Goal: Task Accomplishment & Management: Manage account settings

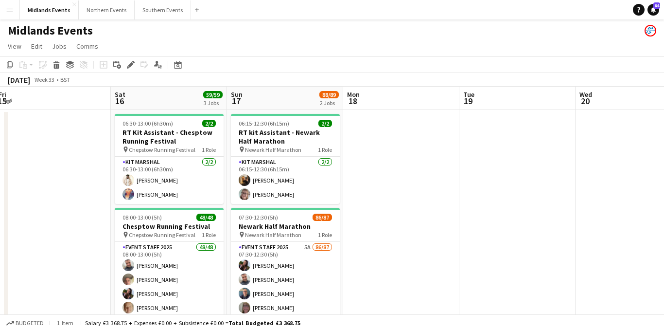
scroll to position [0, 209]
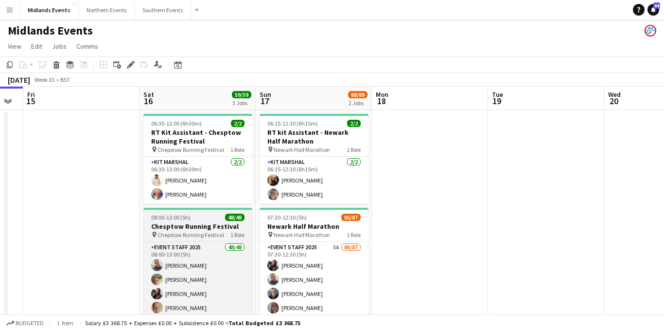
click at [207, 225] on h3 "Chesptow Running Festival" at bounding box center [198, 226] width 109 height 9
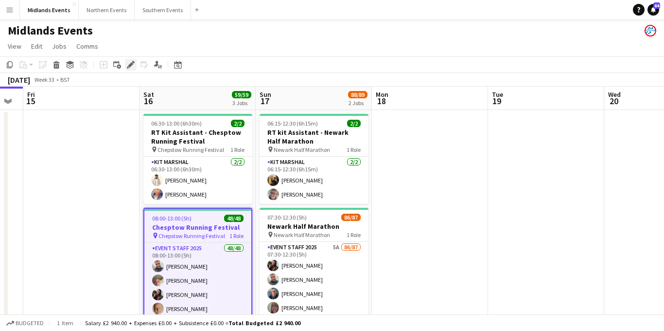
click at [134, 67] on icon "Edit" at bounding box center [131, 65] width 8 height 8
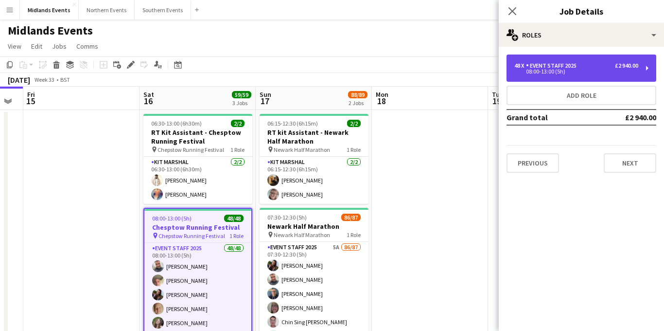
click at [567, 74] on div "48 x Event Staff 2025 £2 940.00 08:00-13:00 (5h)" at bounding box center [582, 67] width 150 height 27
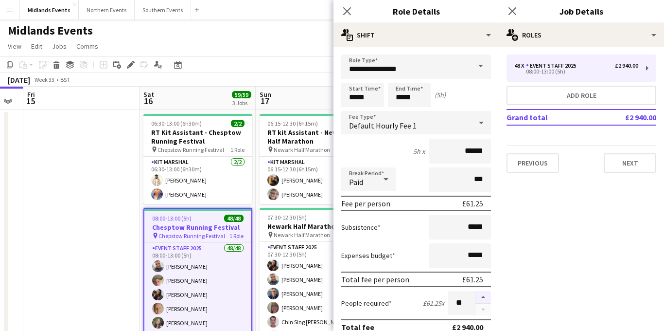
click at [481, 296] on button "button" at bounding box center [484, 297] width 16 height 13
type input "**"
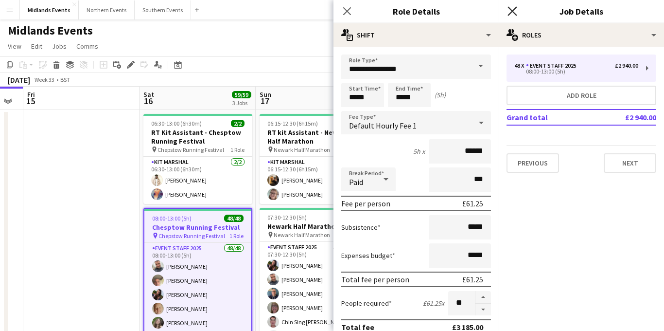
click at [511, 12] on icon "Close pop-in" at bounding box center [512, 10] width 9 height 9
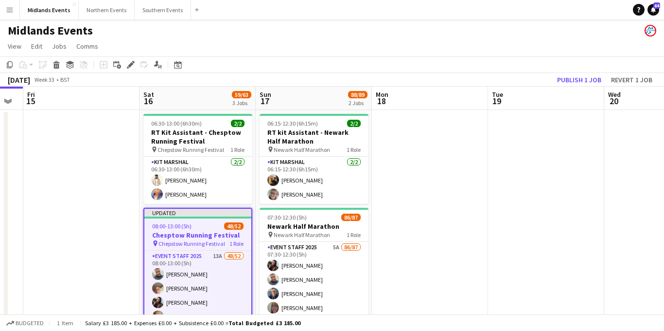
click at [194, 231] on h3 "Chesptow Running Festival" at bounding box center [197, 235] width 107 height 9
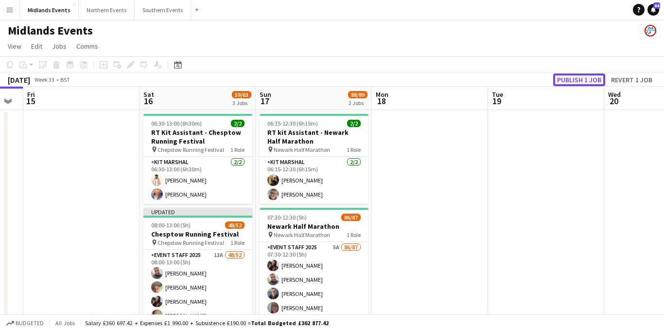
click at [573, 79] on button "Publish 1 job" at bounding box center [580, 79] width 52 height 13
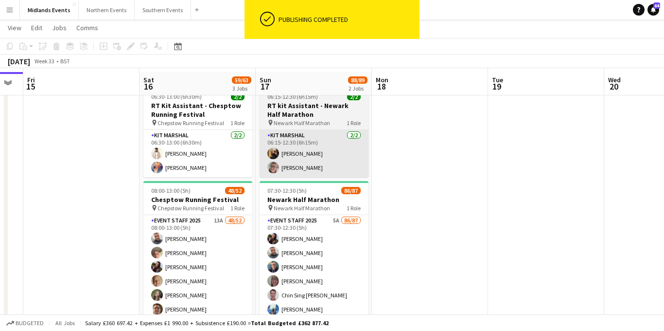
scroll to position [32, 0]
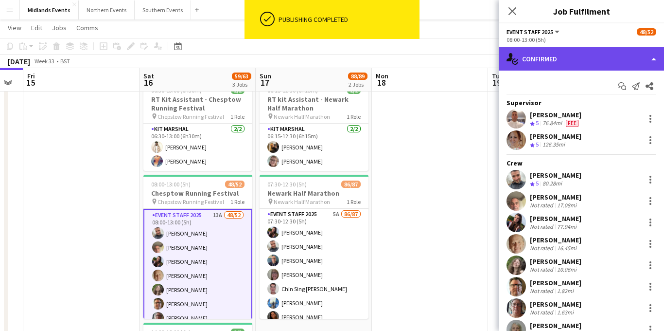
click at [567, 54] on div "single-neutral-actions-check-2 Confirmed" at bounding box center [581, 58] width 165 height 23
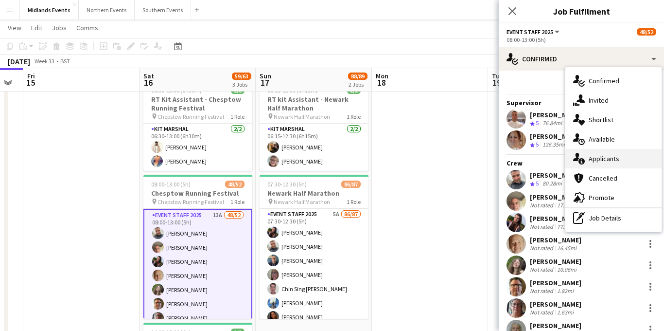
click at [590, 154] on div "single-neutral-actions-information Applicants" at bounding box center [614, 158] width 96 height 19
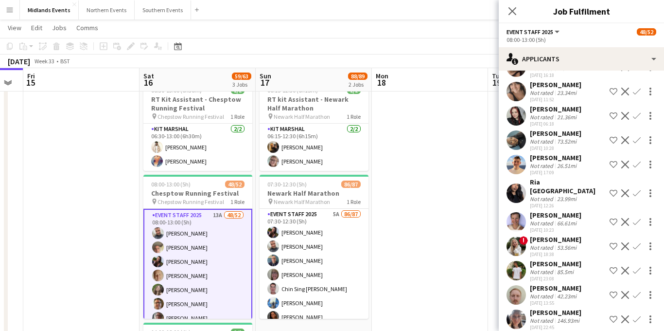
scroll to position [110, 0]
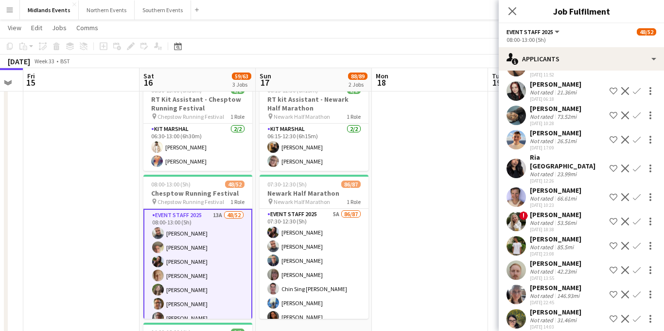
click at [635, 266] on app-icon "Confirm" at bounding box center [637, 270] width 8 height 8
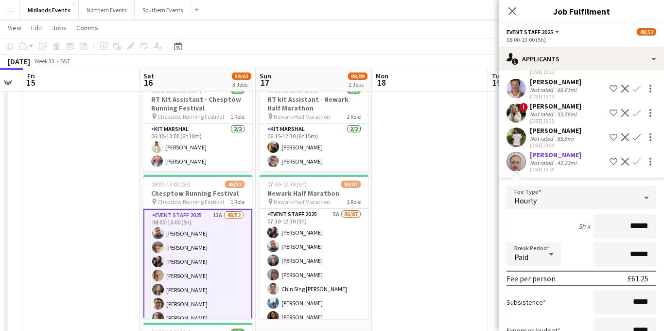
scroll to position [283, 0]
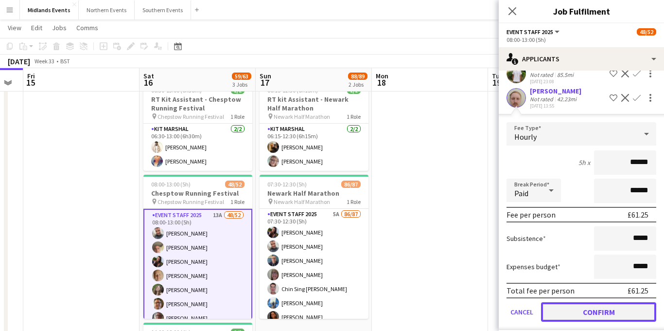
click at [574, 302] on button "Confirm" at bounding box center [598, 311] width 115 height 19
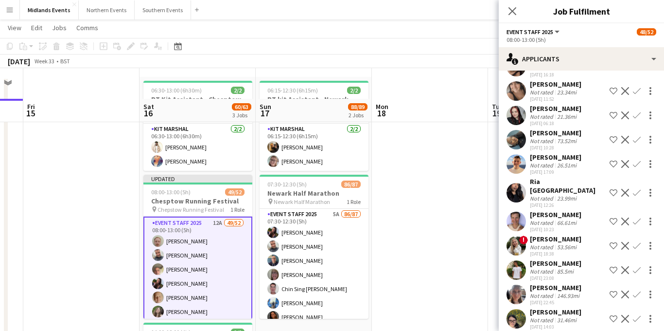
scroll to position [129, 0]
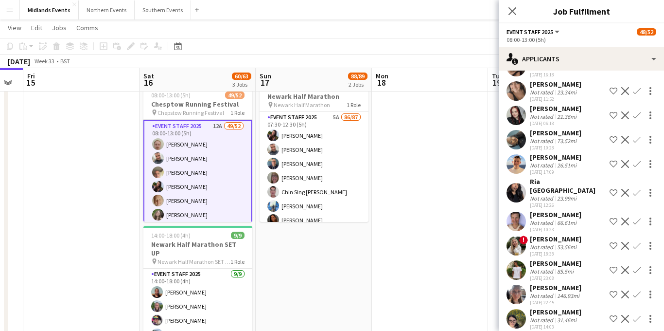
click at [637, 315] on app-icon "Confirm" at bounding box center [637, 319] width 8 height 8
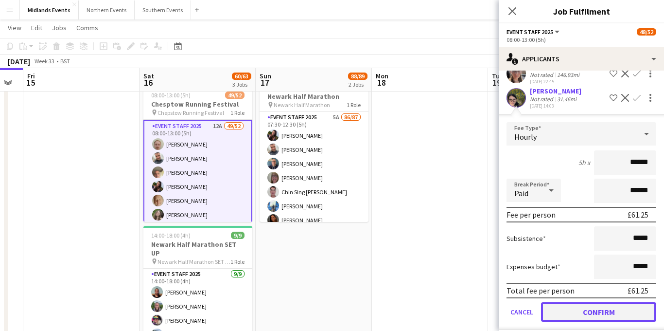
click at [574, 302] on button "Confirm" at bounding box center [598, 311] width 115 height 19
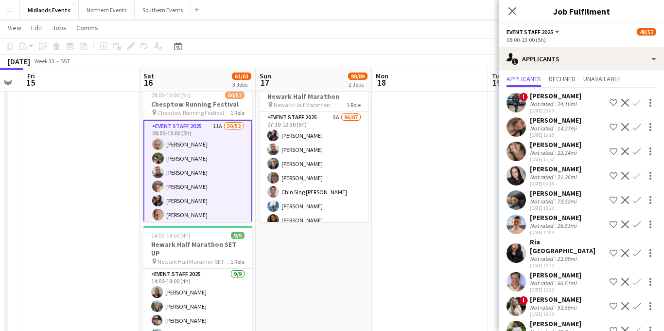
scroll to position [25, 0]
click at [636, 127] on app-icon "Confirm" at bounding box center [637, 128] width 8 height 8
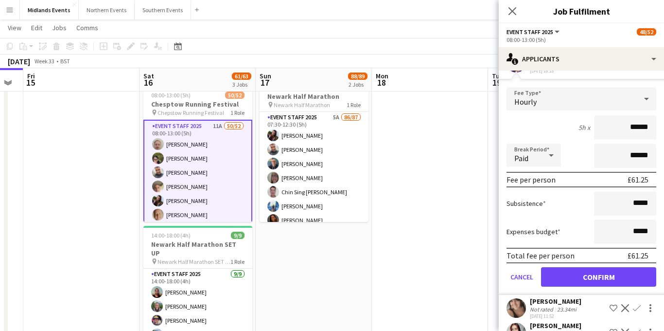
scroll to position [99, 0]
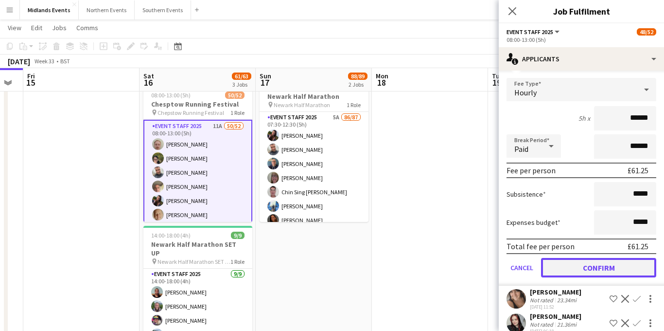
click at [564, 265] on button "Confirm" at bounding box center [598, 267] width 115 height 19
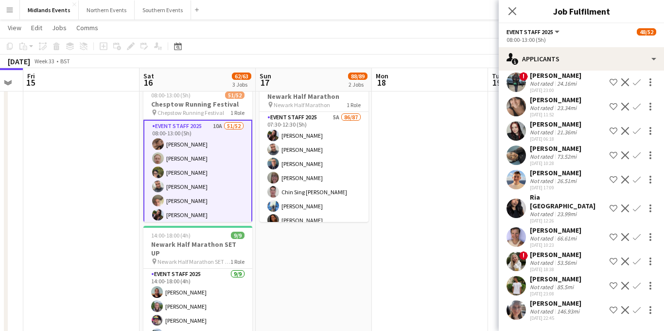
scroll to position [0, 0]
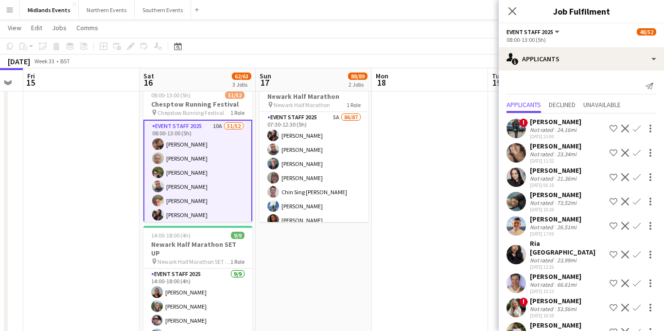
click at [636, 153] on app-icon "Confirm" at bounding box center [637, 153] width 8 height 8
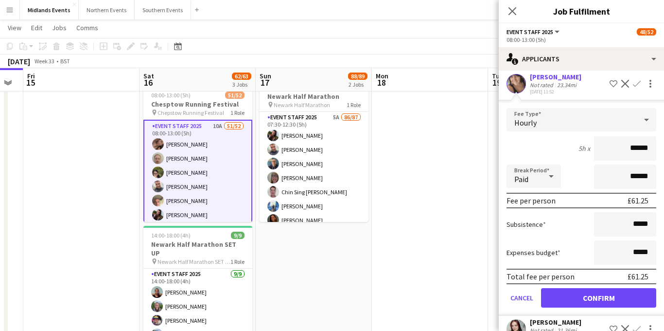
scroll to position [90, 0]
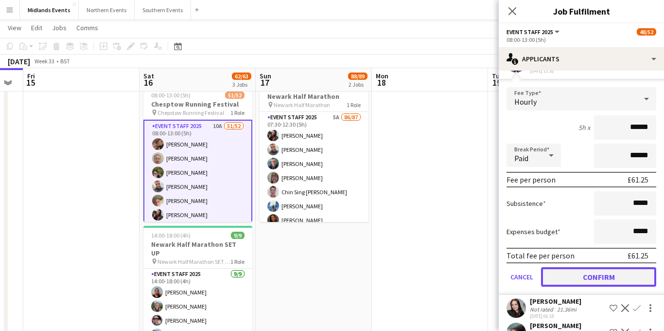
click at [576, 278] on button "Confirm" at bounding box center [598, 276] width 115 height 19
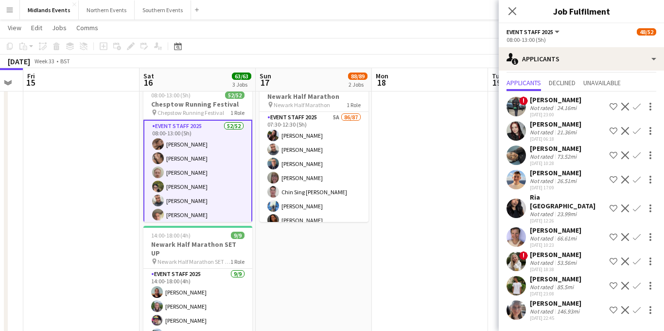
scroll to position [0, 0]
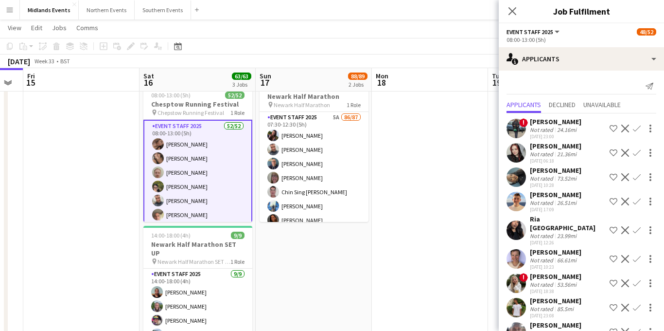
click at [637, 154] on app-icon "Confirm" at bounding box center [637, 153] width 8 height 8
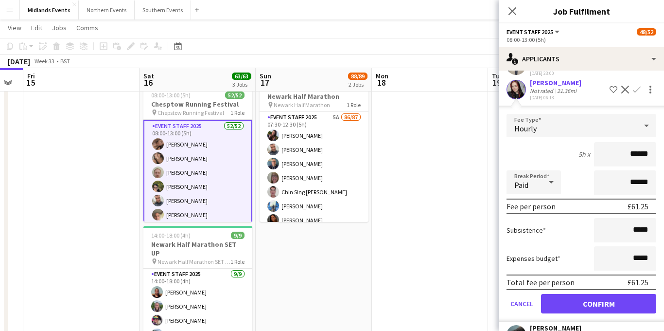
scroll to position [89, 0]
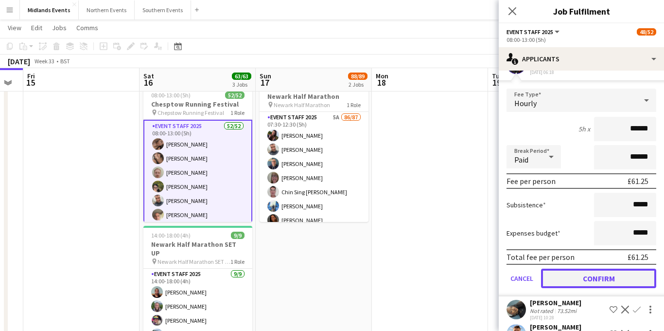
click at [572, 274] on button "Confirm" at bounding box center [598, 278] width 115 height 19
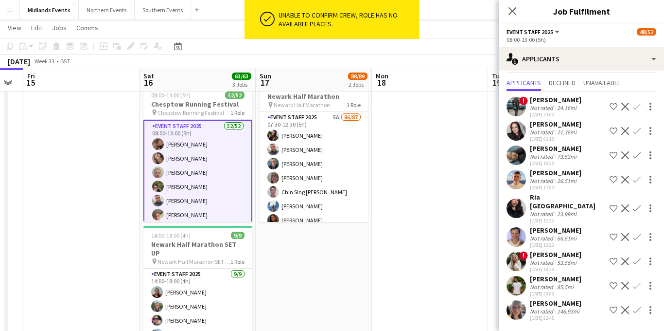
scroll to position [13, 0]
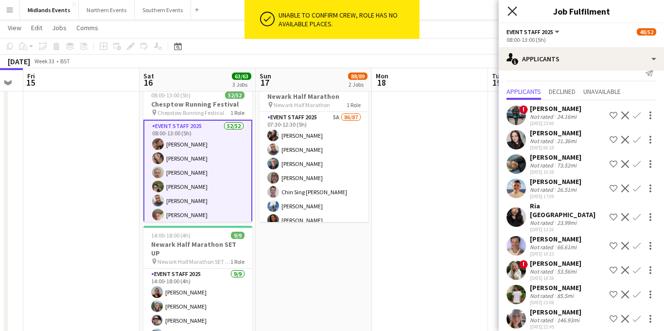
click at [513, 12] on icon at bounding box center [512, 10] width 9 height 9
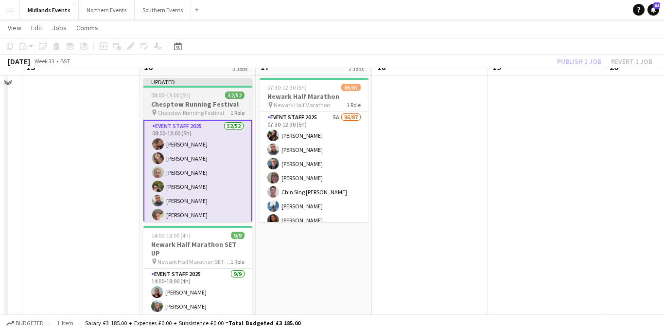
scroll to position [104, 0]
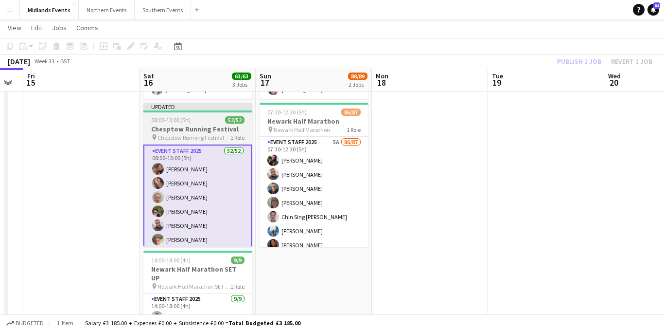
click at [207, 125] on h3 "Chesptow Running Festival" at bounding box center [198, 129] width 109 height 9
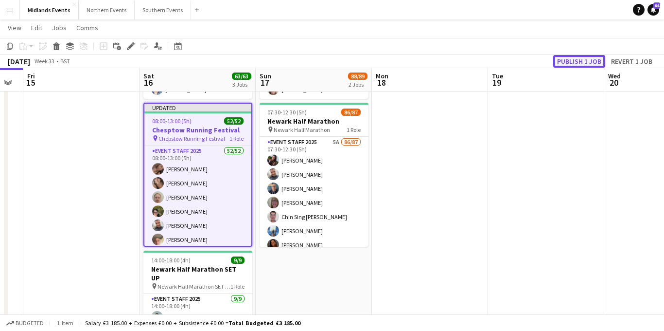
click at [568, 62] on button "Publish 1 job" at bounding box center [580, 61] width 52 height 13
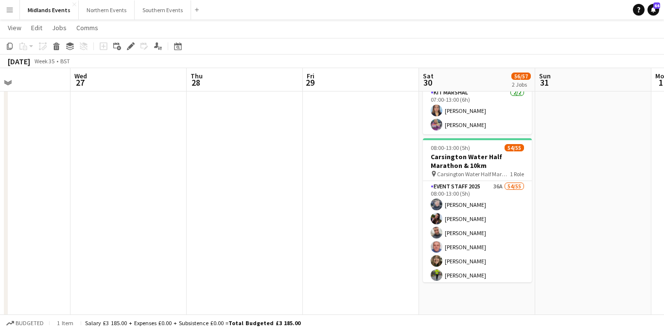
scroll to position [0, 276]
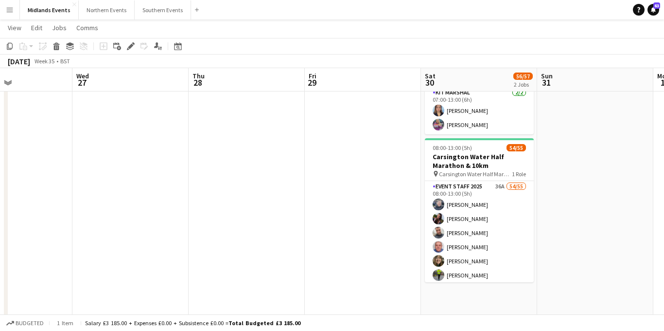
click at [8, 9] on app-icon "Menu" at bounding box center [10, 10] width 8 height 8
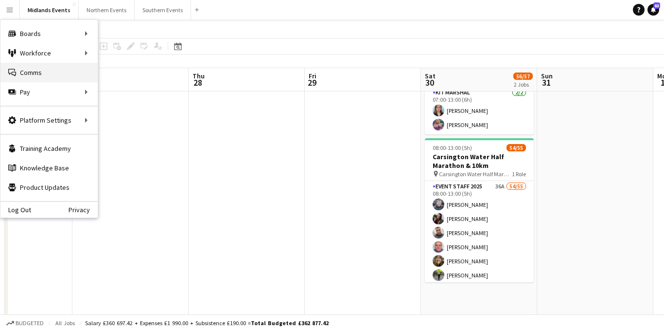
click at [43, 76] on link "Comms Comms" at bounding box center [48, 72] width 97 height 19
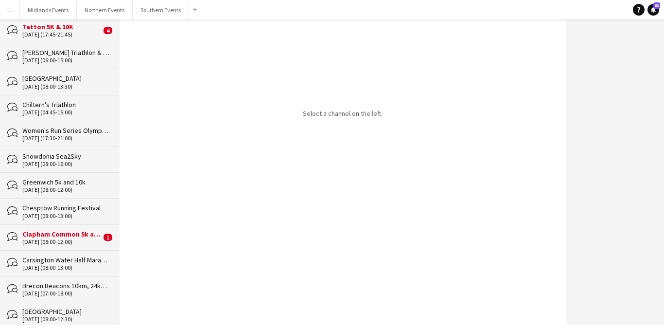
scroll to position [405, 0]
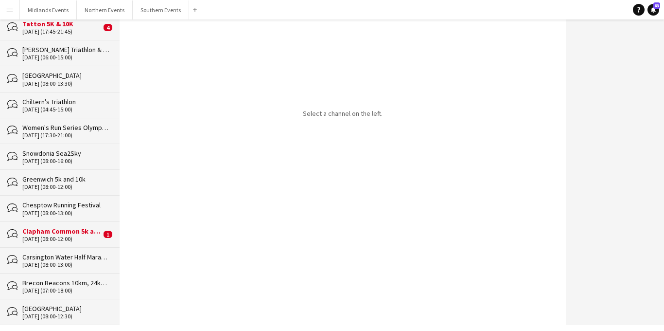
click at [65, 200] on div "Chesptow Running Festival" at bounding box center [66, 204] width 88 height 9
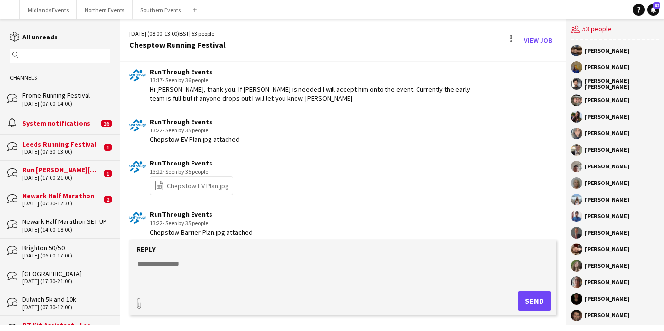
scroll to position [3506, 0]
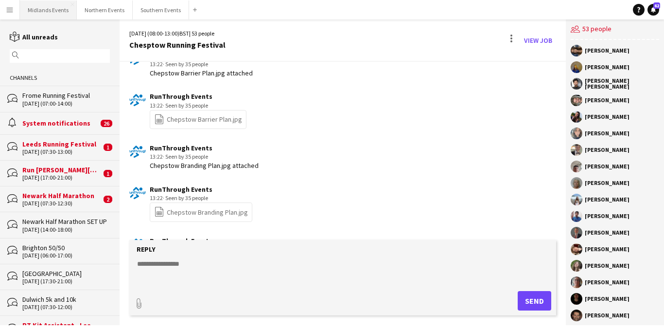
click at [55, 11] on button "Midlands Events Close" at bounding box center [48, 9] width 57 height 19
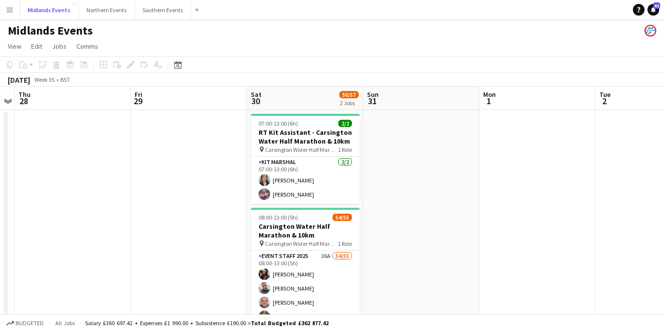
scroll to position [0, 399]
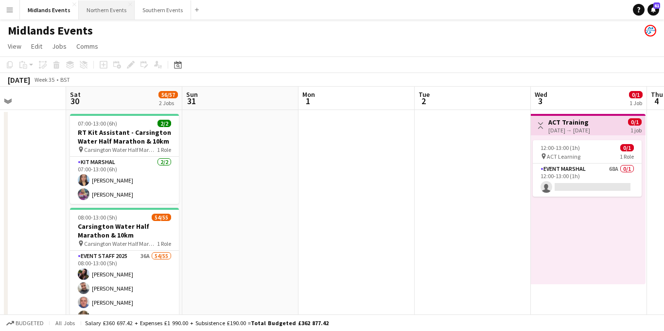
click at [115, 15] on button "Northern Events Close" at bounding box center [107, 9] width 56 height 19
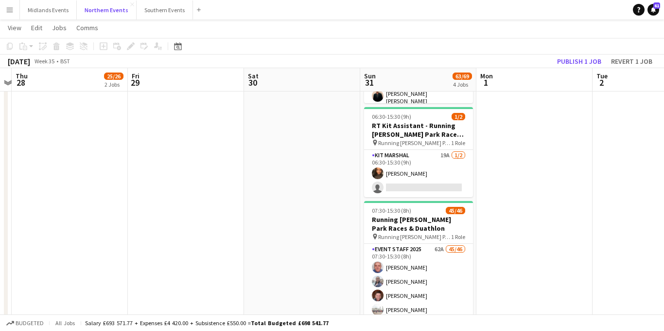
scroll to position [250, 0]
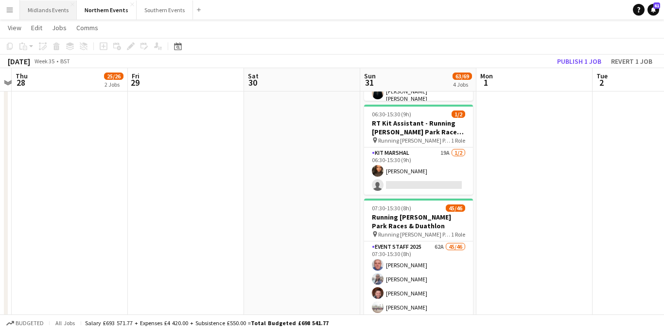
click at [45, 10] on button "Midlands Events Close" at bounding box center [48, 9] width 57 height 19
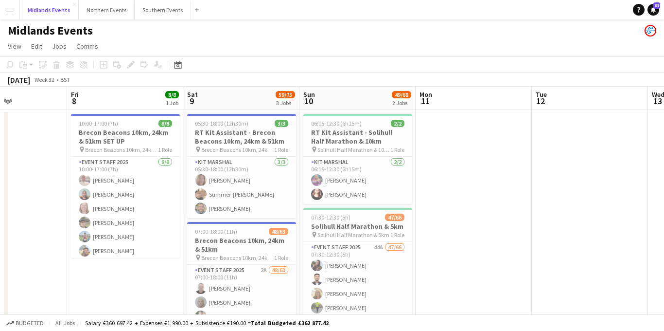
scroll to position [0, 264]
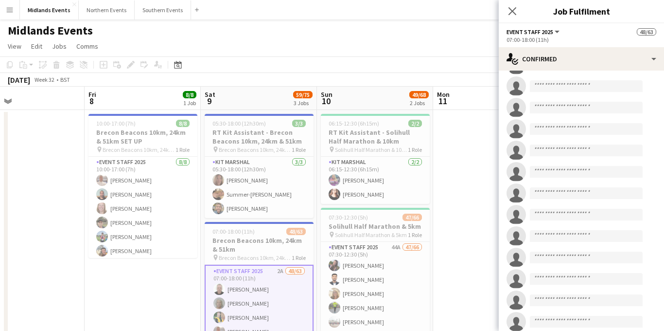
scroll to position [1014, 0]
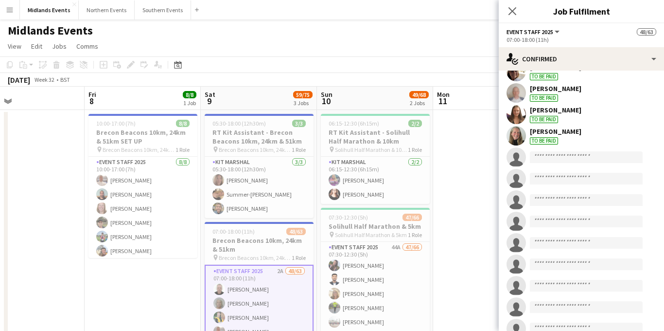
click at [558, 157] on app-invite-slot "single-neutral-actions" at bounding box center [581, 156] width 165 height 19
click at [548, 151] on input at bounding box center [586, 157] width 113 height 12
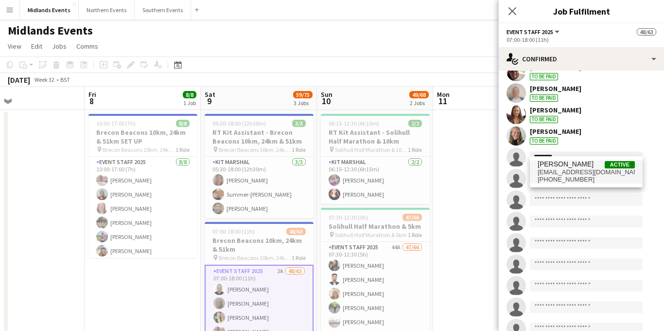
type input "********"
click at [575, 165] on span "[PERSON_NAME]" at bounding box center [566, 164] width 56 height 8
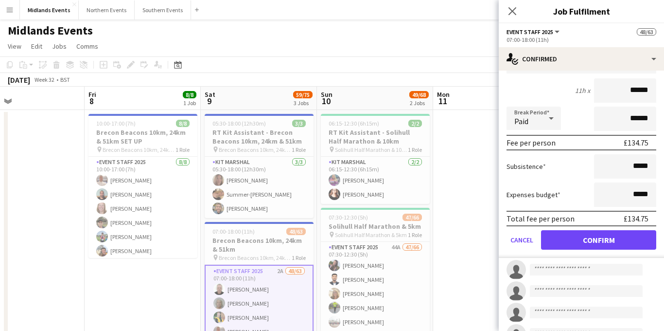
scroll to position [1213, 0]
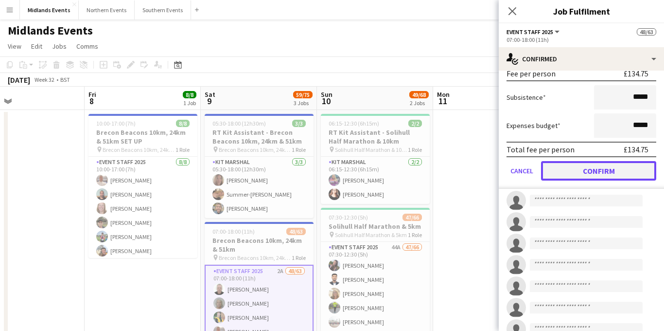
click at [584, 165] on button "Confirm" at bounding box center [598, 170] width 115 height 19
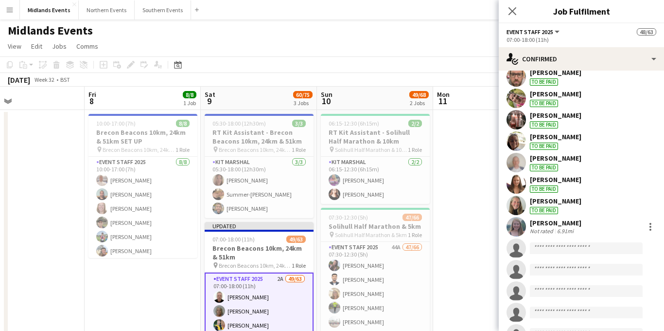
scroll to position [944, 0]
click at [514, 12] on icon at bounding box center [512, 10] width 9 height 9
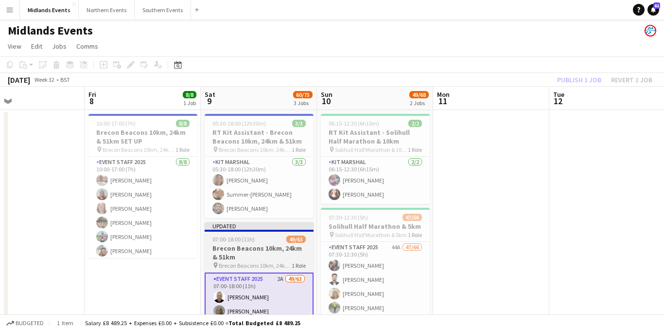
click at [266, 247] on h3 "Brecon Beacons 10km, 24km & 51km" at bounding box center [259, 253] width 109 height 18
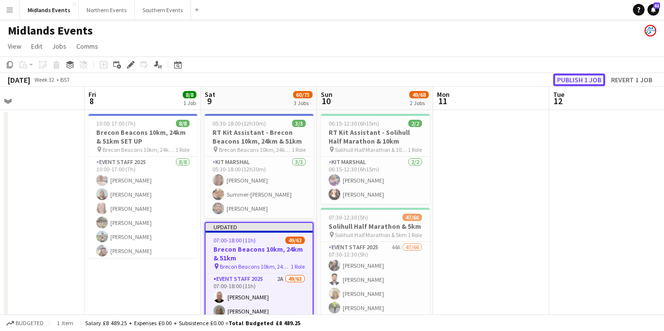
click at [577, 80] on button "Publish 1 job" at bounding box center [580, 79] width 52 height 13
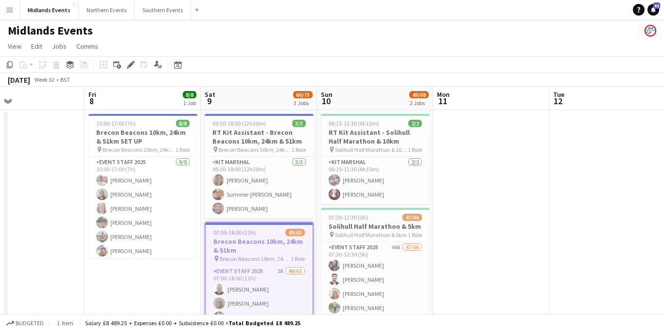
click at [9, 13] on app-icon "Menu" at bounding box center [10, 10] width 8 height 8
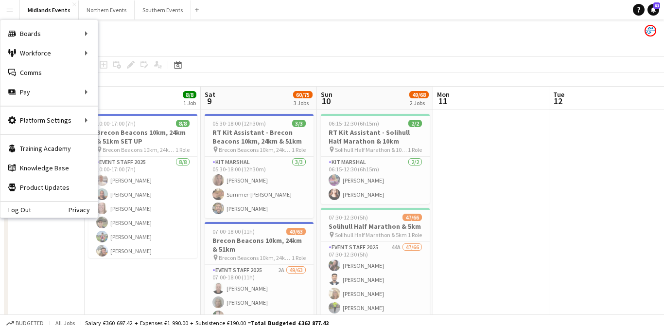
click at [161, 34] on div "Midlands Events" at bounding box center [332, 28] width 664 height 18
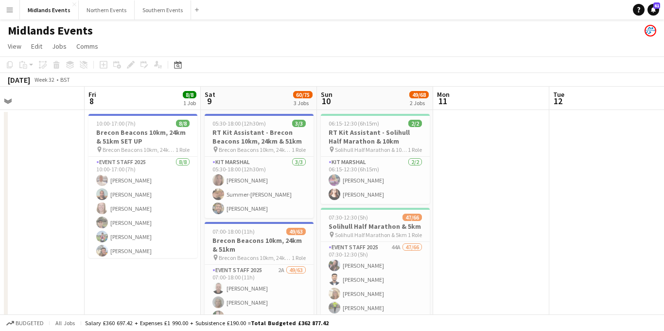
click at [9, 11] on app-icon "Menu" at bounding box center [10, 10] width 8 height 8
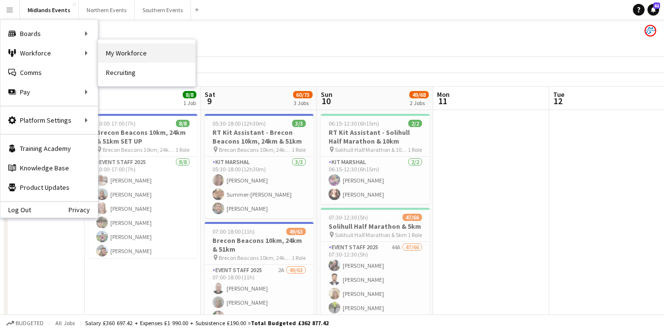
click at [134, 54] on link "My Workforce" at bounding box center [146, 52] width 97 height 19
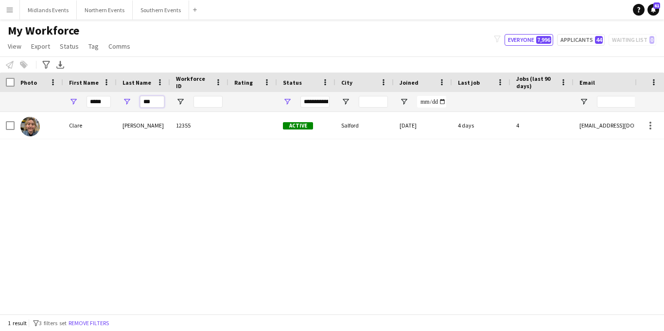
click at [154, 102] on input "***" at bounding box center [152, 102] width 24 height 12
type input "*"
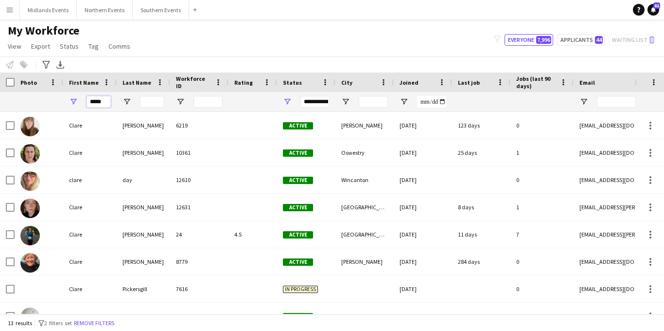
drag, startPoint x: 103, startPoint y: 102, endPoint x: 82, endPoint y: 100, distance: 21.0
click at [82, 100] on div "*****" at bounding box center [90, 101] width 54 height 19
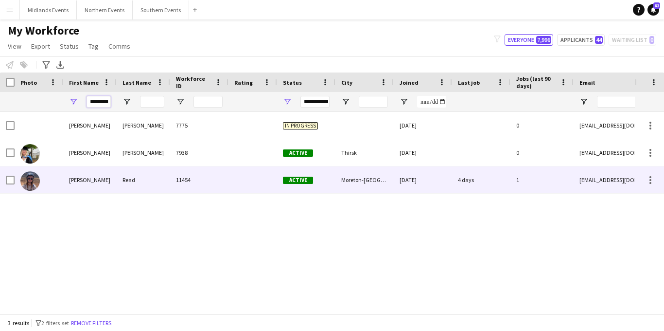
type input "********"
click at [127, 178] on div "Read" at bounding box center [144, 179] width 54 height 27
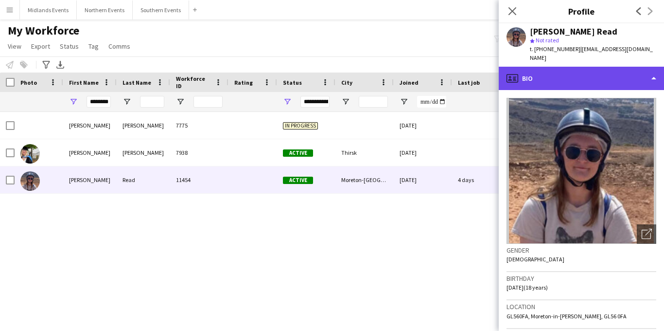
click at [603, 67] on div "profile Bio" at bounding box center [581, 78] width 165 height 23
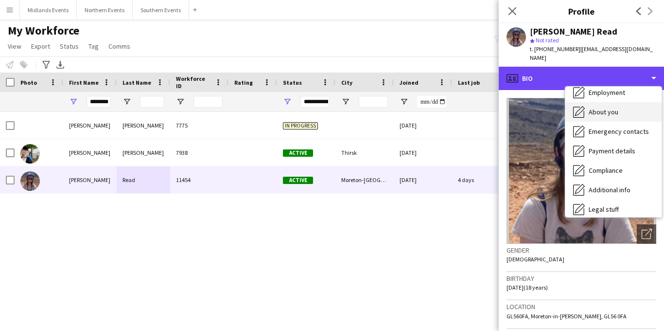
scroll to position [90, 0]
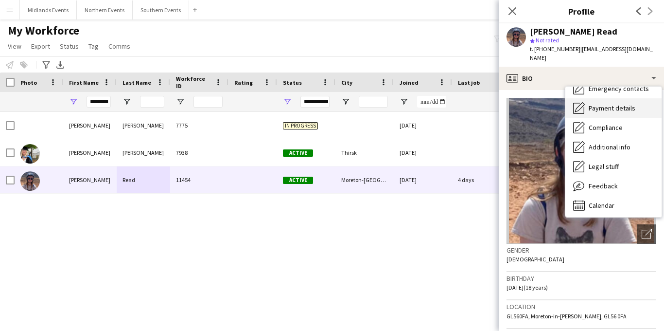
click at [611, 104] on span "Payment details" at bounding box center [612, 108] width 47 height 9
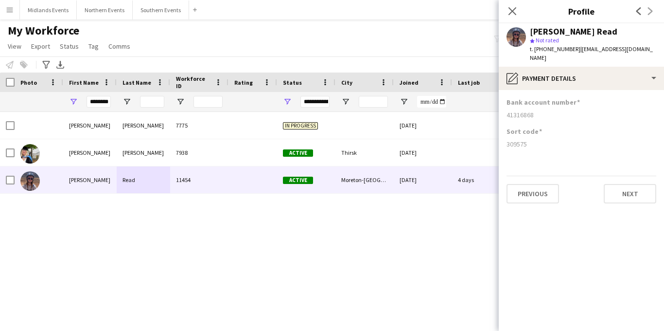
drag, startPoint x: 540, startPoint y: 107, endPoint x: 497, endPoint y: 107, distance: 42.8
click at [497, 107] on body "Menu Boards Boards Boards All jobs Status Workforce Workforce My Workforce Recr…" at bounding box center [332, 165] width 664 height 331
click at [541, 110] on div "41316868" at bounding box center [582, 114] width 150 height 9
drag, startPoint x: 533, startPoint y: 107, endPoint x: 506, endPoint y: 107, distance: 26.3
click at [507, 110] on div "41316868" at bounding box center [582, 114] width 150 height 9
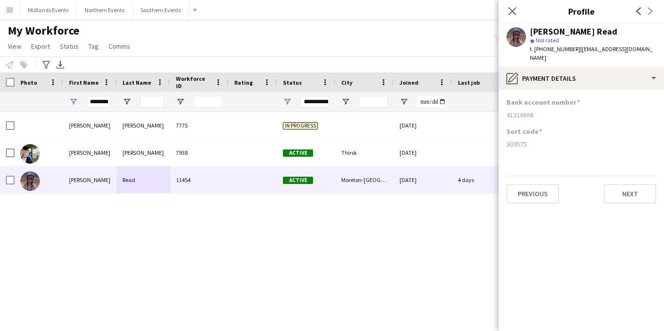
copy div "41316868"
drag, startPoint x: 528, startPoint y: 137, endPoint x: 505, endPoint y: 137, distance: 22.9
click at [505, 137] on app-section-data-types "Bank account number [FINANCIAL_ID] Sort code [FINANCIAL_ID] Previous Next" at bounding box center [581, 210] width 165 height 241
copy div "309575"
click at [513, 12] on icon at bounding box center [512, 10] width 9 height 9
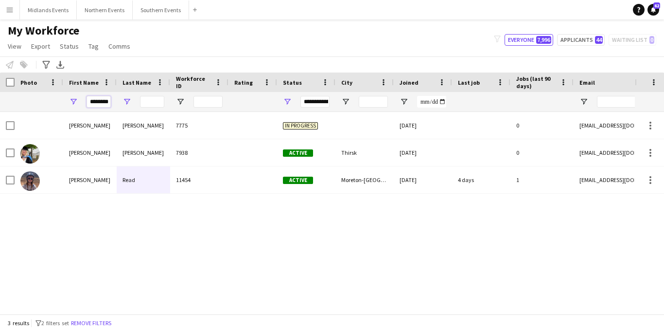
drag, startPoint x: 89, startPoint y: 102, endPoint x: 125, endPoint y: 103, distance: 36.0
click at [125, 103] on div "********" at bounding box center [527, 101] width 1055 height 19
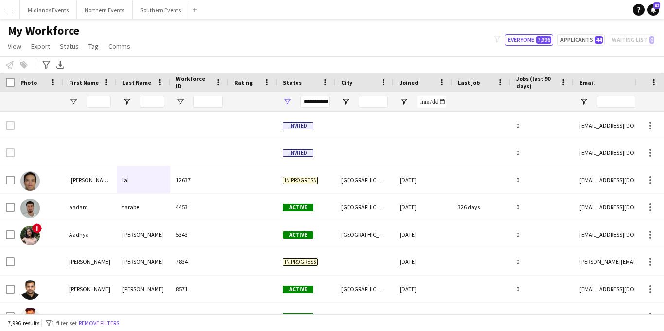
click at [13, 12] on app-icon "Menu" at bounding box center [10, 10] width 8 height 8
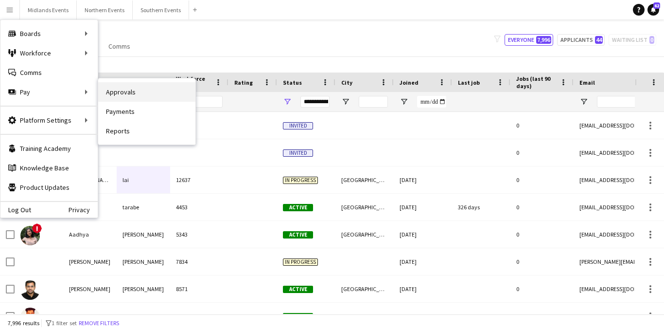
click at [137, 92] on link "Approvals" at bounding box center [146, 91] width 97 height 19
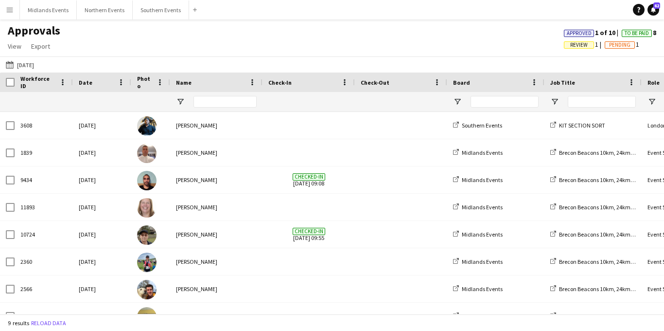
type input "******"
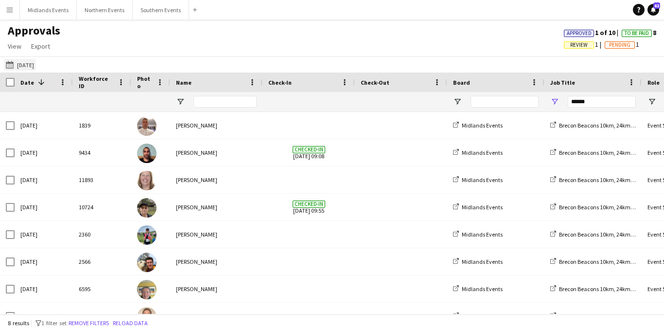
click at [31, 67] on button "[DATE] [DATE]" at bounding box center [20, 65] width 32 height 12
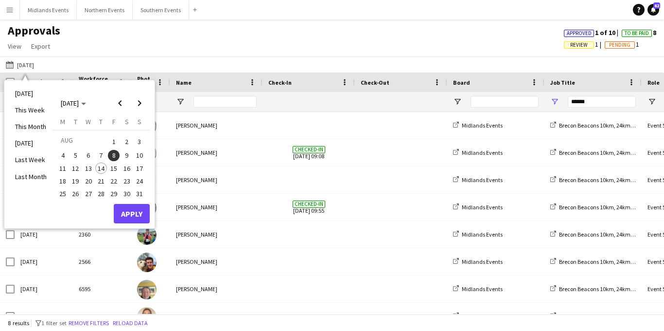
click at [125, 156] on span "9" at bounding box center [127, 156] width 12 height 12
click at [135, 209] on button "Apply" at bounding box center [132, 213] width 36 height 19
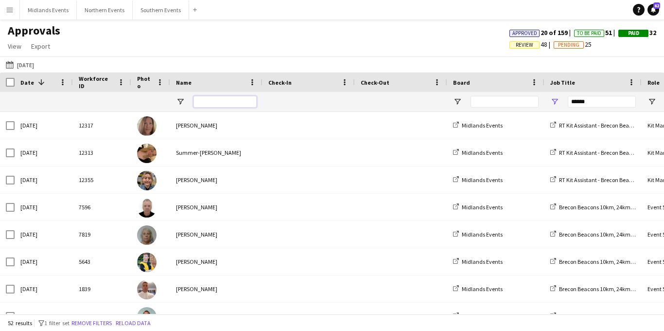
click at [213, 100] on input "Name Filter Input" at bounding box center [225, 102] width 63 height 12
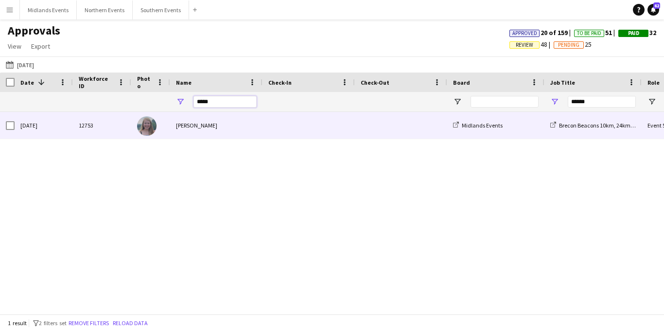
type input "*****"
click at [203, 129] on div "[PERSON_NAME]" at bounding box center [216, 125] width 92 height 27
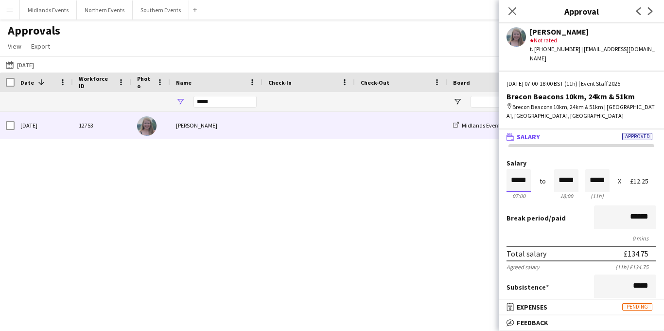
click at [517, 169] on input "*****" at bounding box center [519, 180] width 24 height 23
type input "*****"
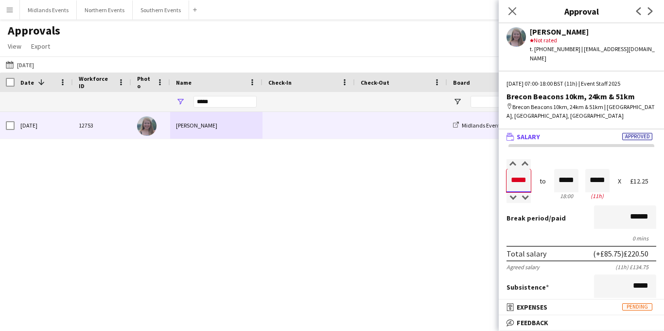
type input "*****"
click at [526, 169] on input "*****" at bounding box center [519, 180] width 24 height 23
type input "*****"
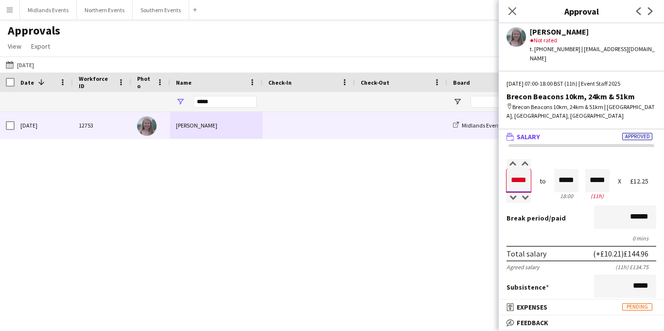
type input "*****"
click at [564, 169] on input "*****" at bounding box center [567, 180] width 24 height 23
type input "*****"
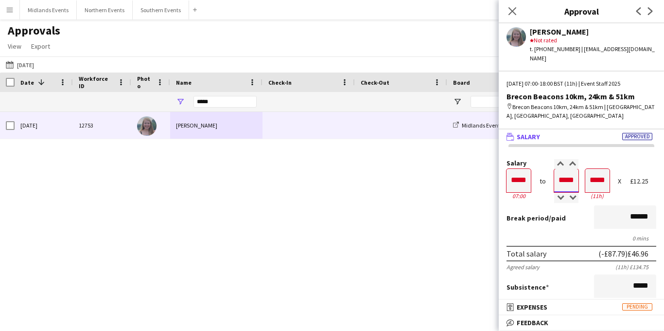
type input "*****"
click at [574, 170] on input "*****" at bounding box center [567, 180] width 24 height 23
click at [572, 170] on input "*****" at bounding box center [567, 180] width 24 height 23
type input "*****"
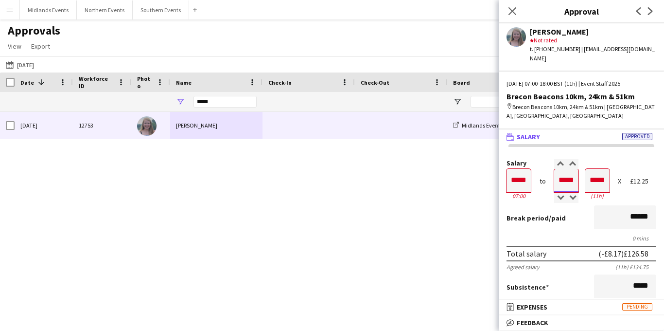
type input "*****"
click at [588, 215] on div "Break period /paid ******" at bounding box center [582, 217] width 150 height 25
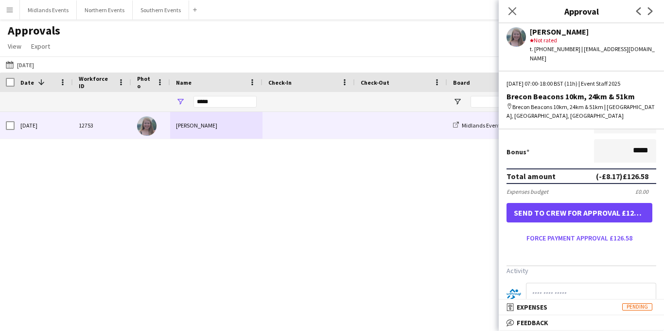
scroll to position [233, 0]
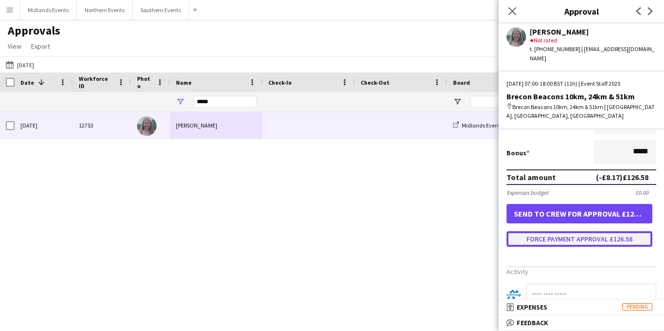
click at [563, 231] on button "Force payment approval £126.58" at bounding box center [580, 239] width 146 height 16
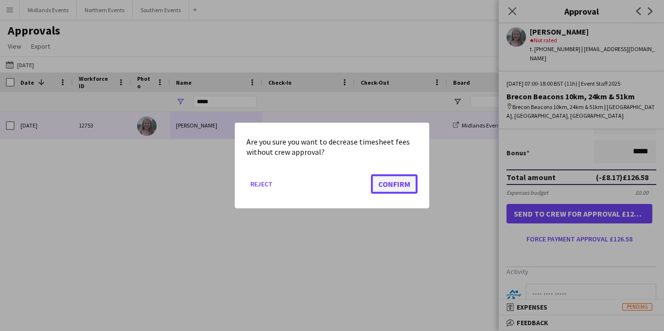
click at [396, 182] on button "Confirm" at bounding box center [394, 183] width 47 height 19
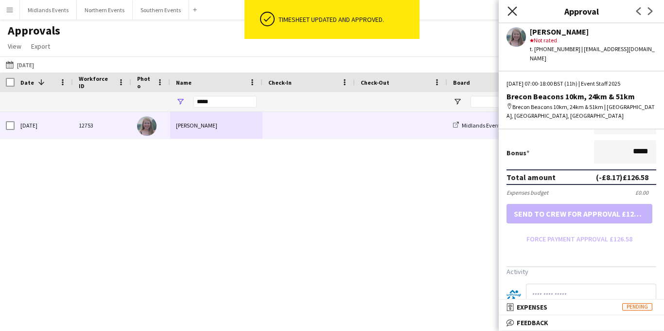
click at [514, 10] on icon "Close pop-in" at bounding box center [512, 10] width 9 height 9
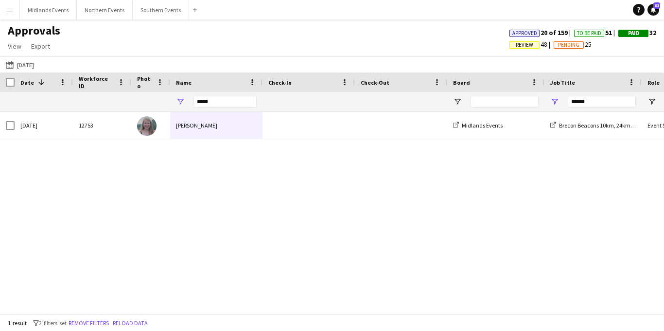
click at [10, 10] on app-icon "Menu" at bounding box center [10, 10] width 8 height 8
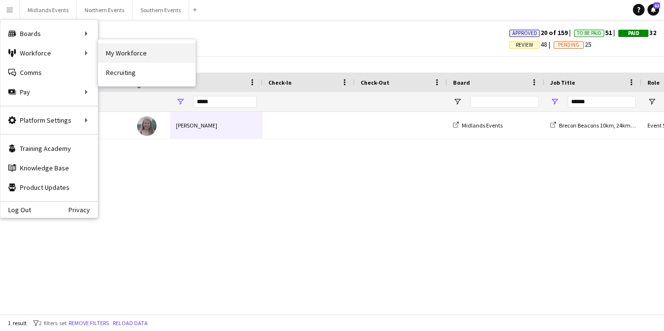
click at [115, 53] on link "My Workforce" at bounding box center [146, 52] width 97 height 19
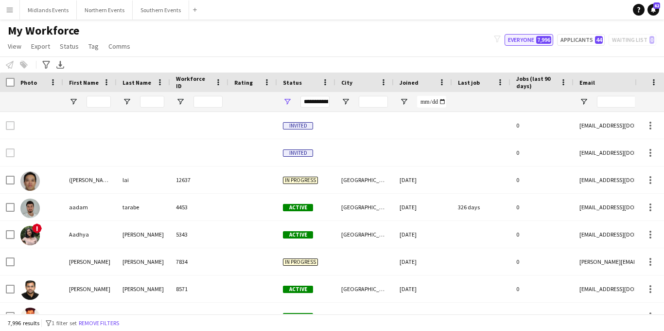
click at [520, 37] on button "Everyone 7,996" at bounding box center [529, 40] width 49 height 12
click at [105, 100] on input "First Name Filter Input" at bounding box center [99, 102] width 24 height 12
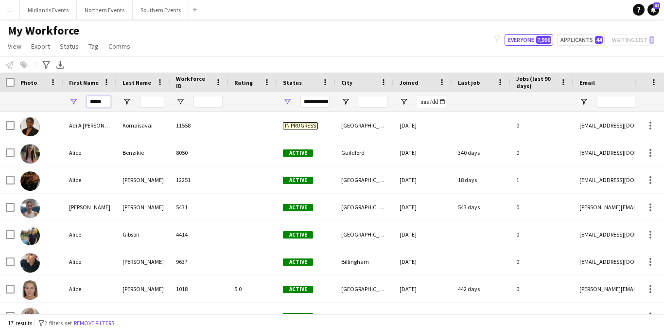
type input "*****"
click at [146, 102] on input "Last Name Filter Input" at bounding box center [152, 102] width 24 height 12
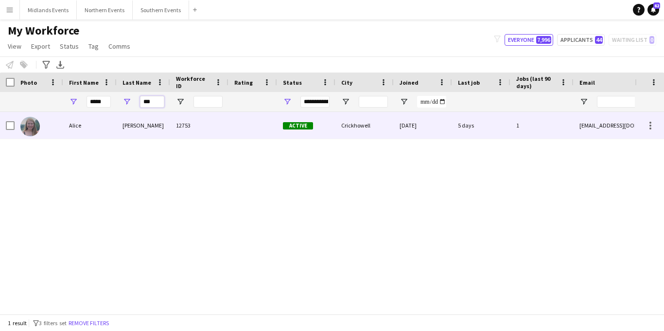
type input "***"
click at [154, 122] on div "[PERSON_NAME]" at bounding box center [144, 125] width 54 height 27
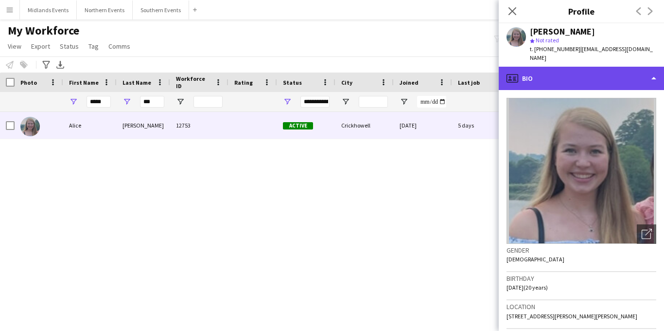
click at [595, 67] on div "profile Bio" at bounding box center [581, 78] width 165 height 23
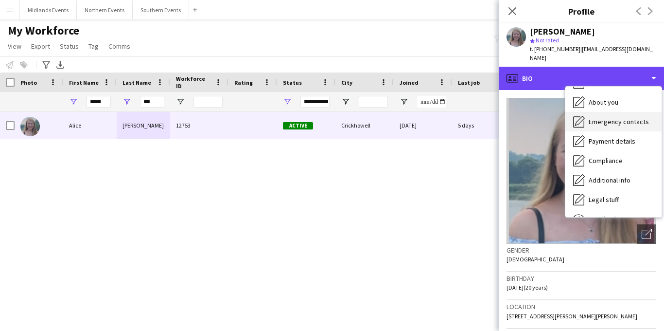
scroll to position [91, 0]
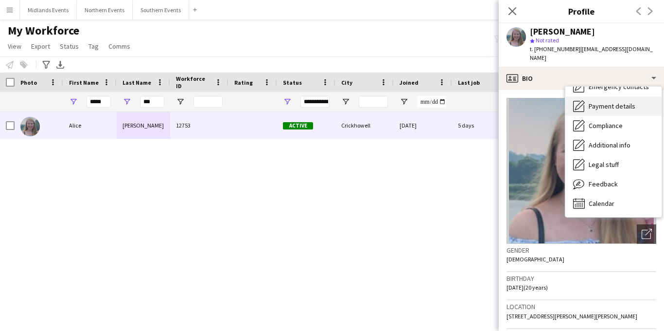
click at [619, 102] on span "Payment details" at bounding box center [612, 106] width 47 height 9
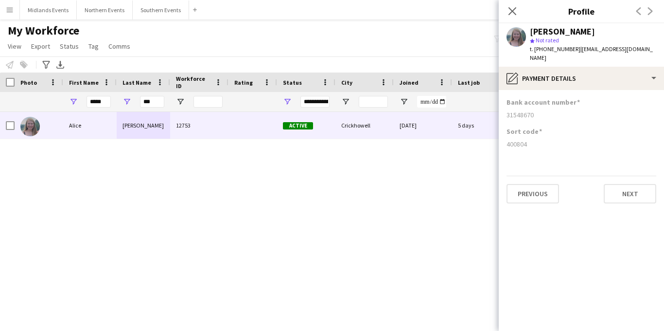
drag, startPoint x: 538, startPoint y: 105, endPoint x: 503, endPoint y: 105, distance: 34.5
click at [503, 105] on app-section-data-types "Bank account number [FINANCIAL_ID] Sort code [FINANCIAL_ID] Previous Next" at bounding box center [581, 210] width 165 height 241
copy div "31548670"
drag, startPoint x: 528, startPoint y: 134, endPoint x: 500, endPoint y: 134, distance: 28.2
click at [500, 134] on app-section-data-types "Bank account number [FINANCIAL_ID] Sort code [FINANCIAL_ID] Previous Next" at bounding box center [581, 210] width 165 height 241
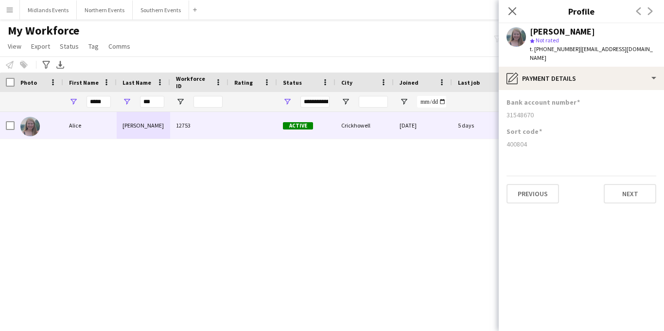
copy div "400804"
click at [12, 15] on button "Menu" at bounding box center [9, 9] width 19 height 19
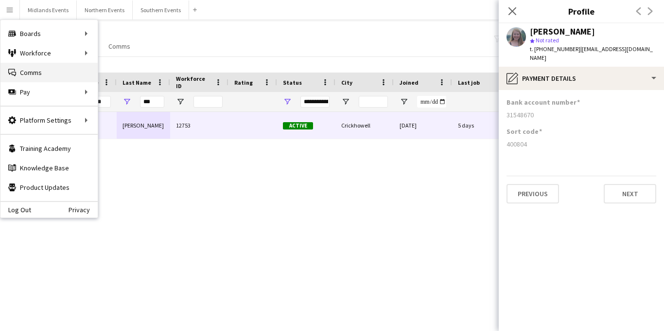
click at [43, 75] on link "Comms Comms" at bounding box center [48, 72] width 97 height 19
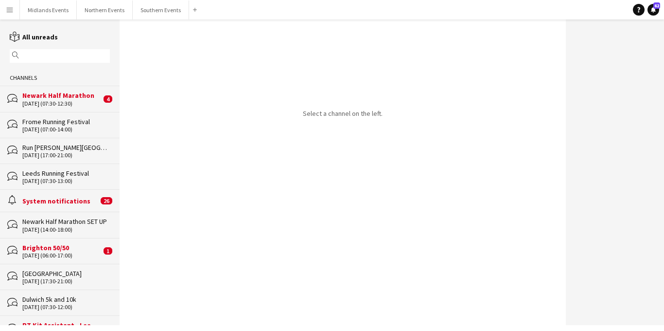
click at [79, 94] on div "Newark Half Marathon" at bounding box center [61, 95] width 79 height 9
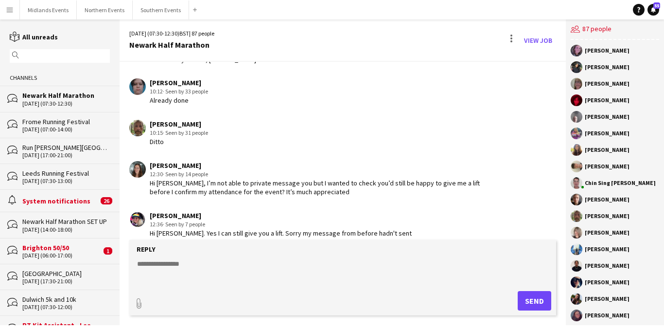
scroll to position [2021, 0]
click at [68, 249] on div "Brighton 50/50" at bounding box center [61, 247] width 79 height 9
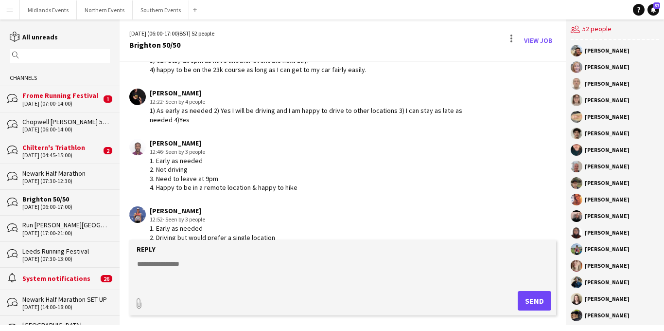
scroll to position [1016, 0]
